Goal: Navigation & Orientation: Find specific page/section

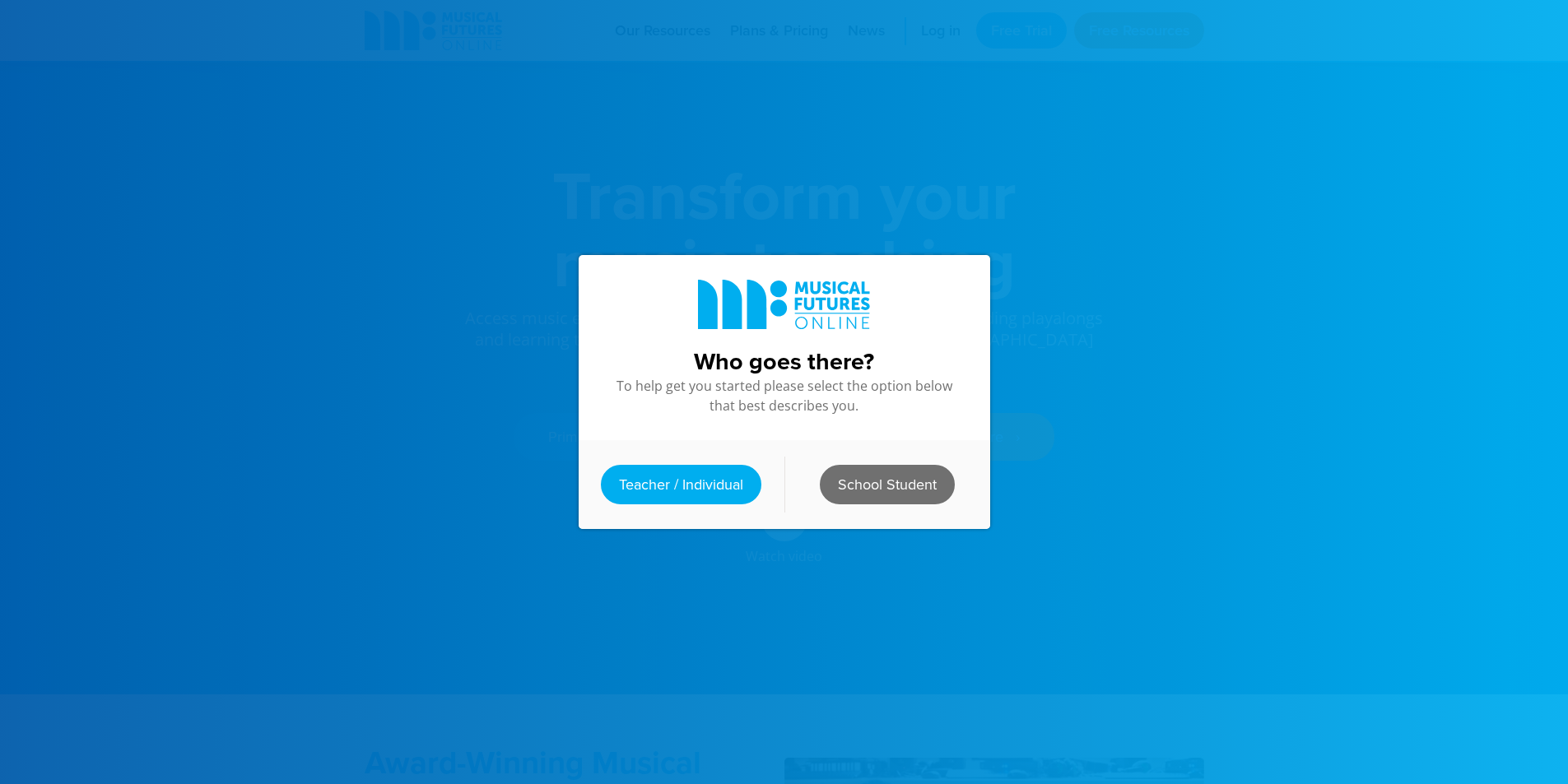
click at [855, 482] on link "School Student" at bounding box center [887, 485] width 135 height 39
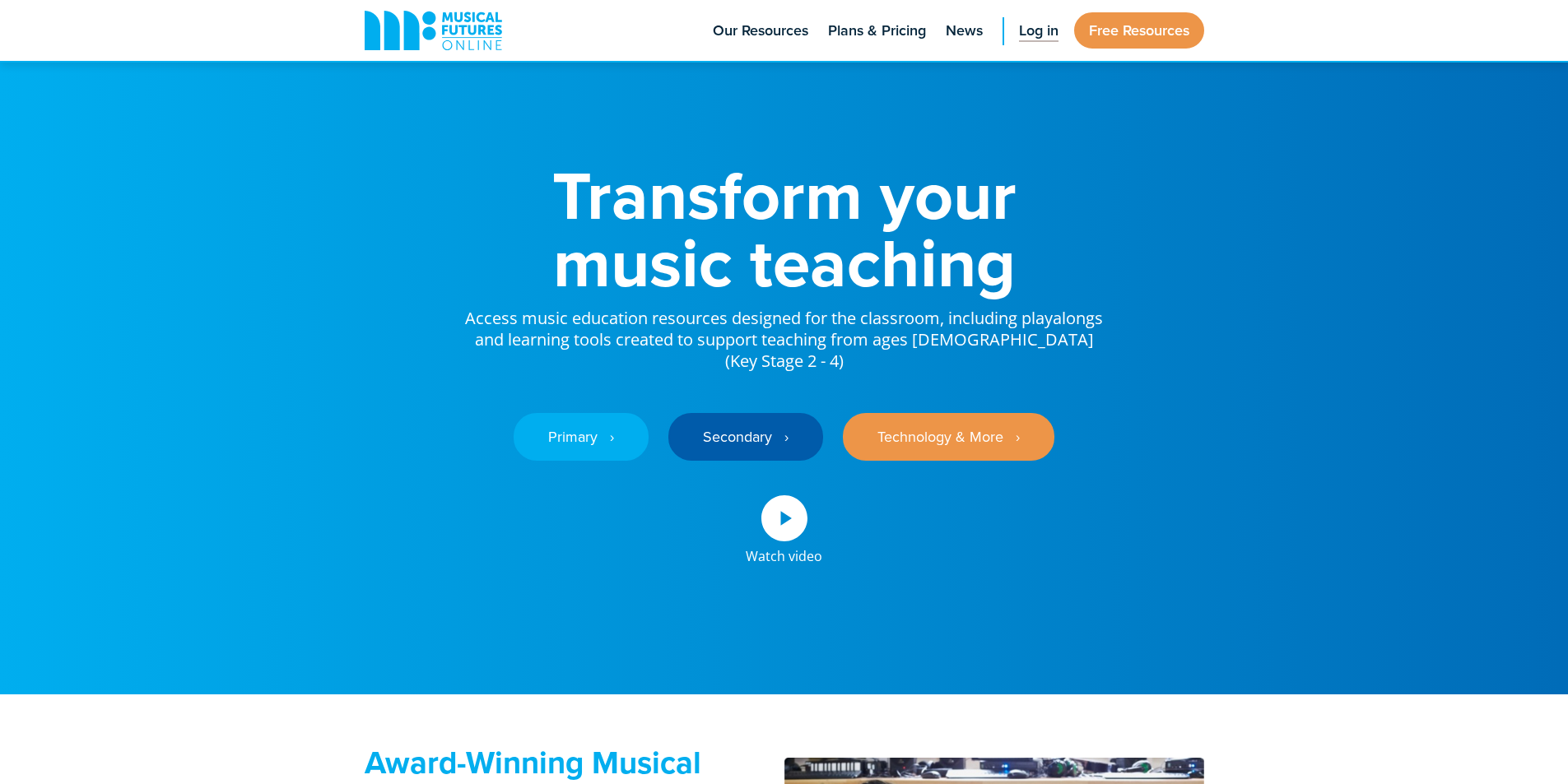
click at [1025, 38] on span "Log in" at bounding box center [1039, 30] width 39 height 22
